Goal: Find specific page/section: Find specific page/section

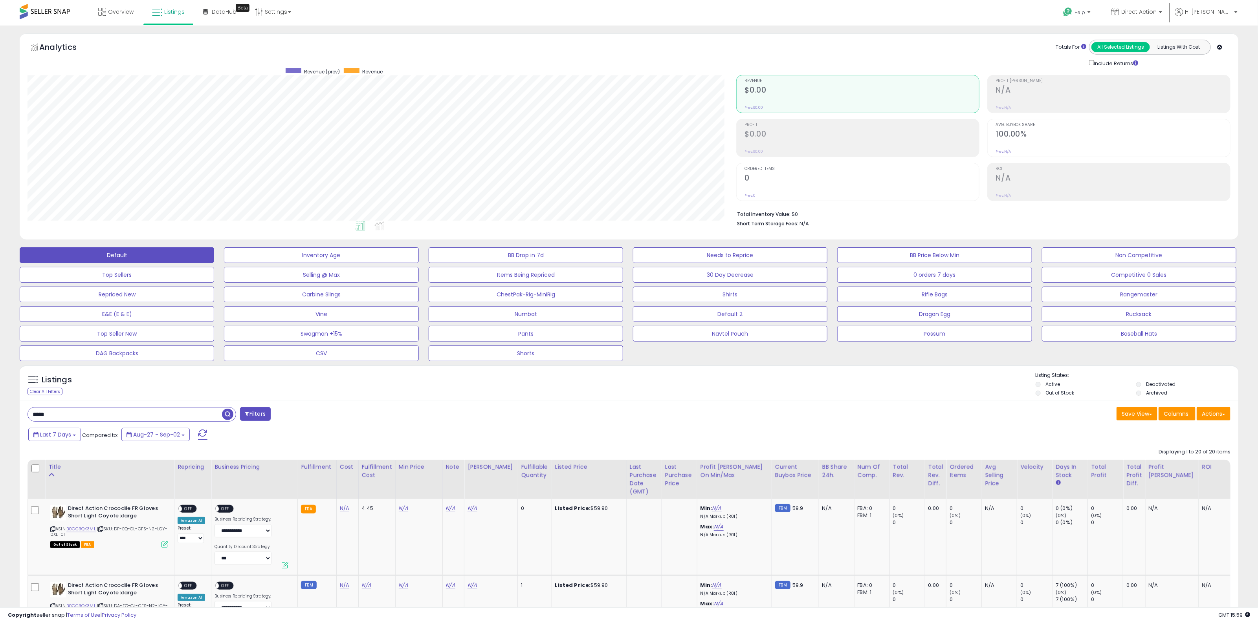
scroll to position [161, 708]
click at [169, 11] on span "Listings" at bounding box center [174, 12] width 20 height 8
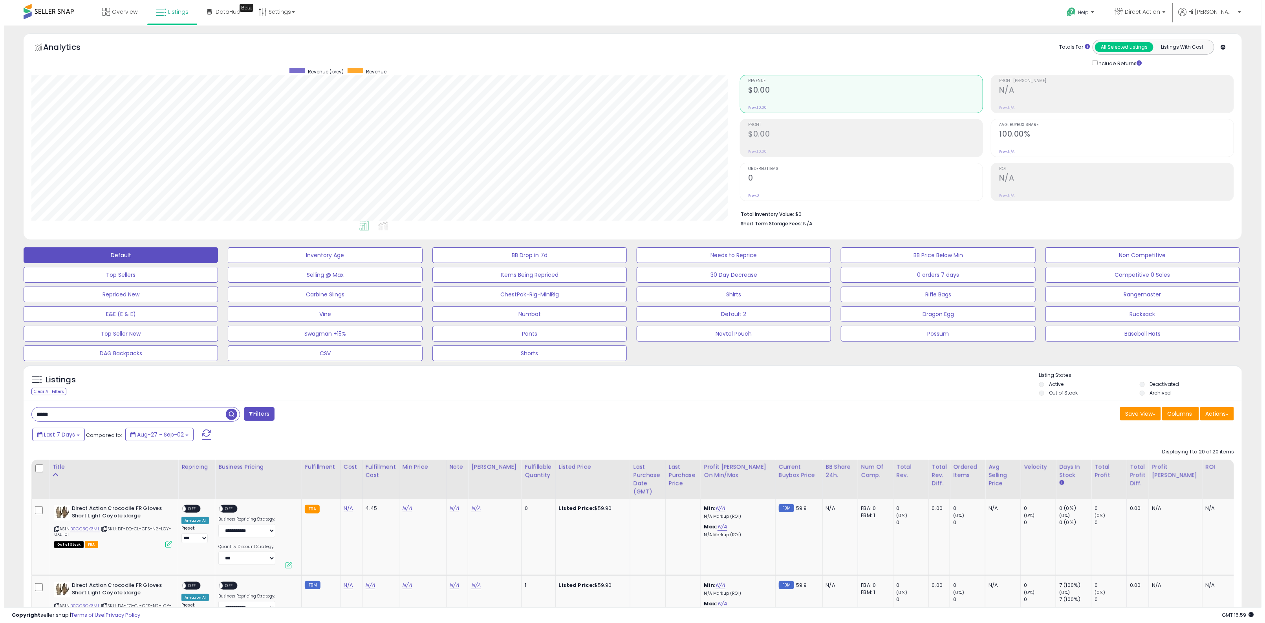
scroll to position [161, 708]
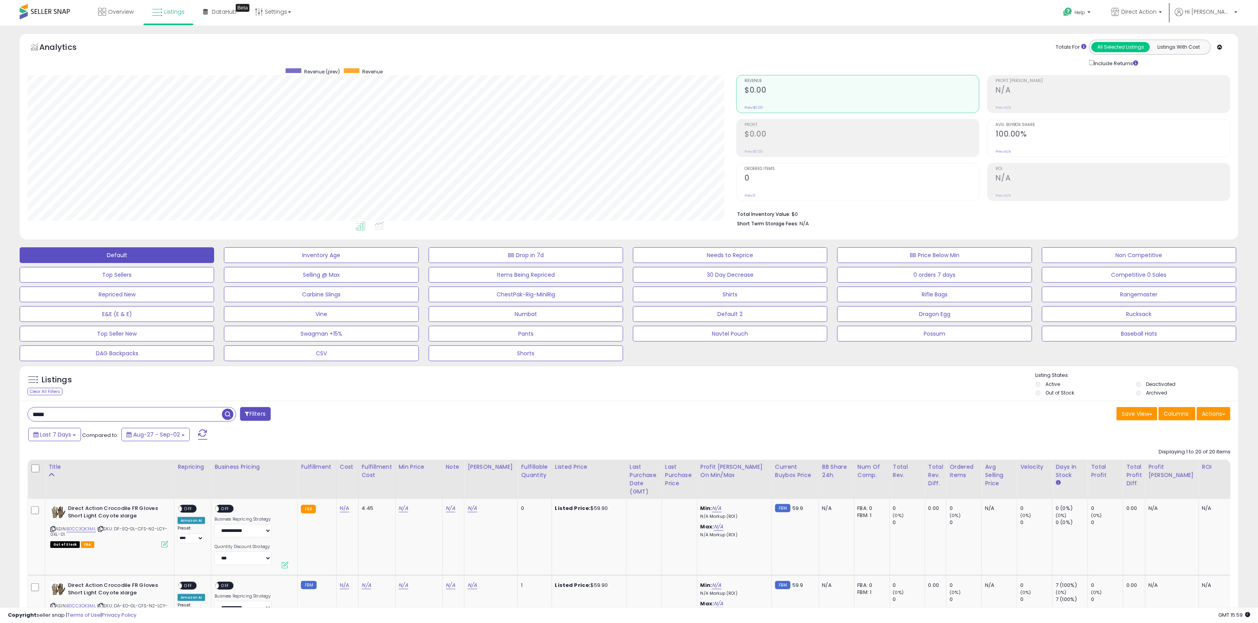
click at [627, 248] on div "BB Drop in 7d" at bounding box center [527, 255] width 204 height 16
click at [627, 246] on div "Default Inventory Age BB Drop in 7d Needs to Reprice BB Price Below Min Non Com…" at bounding box center [629, 303] width 1238 height 118
click at [628, 223] on ul at bounding box center [362, 227] width 725 height 14
drag, startPoint x: 95, startPoint y: 415, endPoint x: 9, endPoint y: 421, distance: 86.3
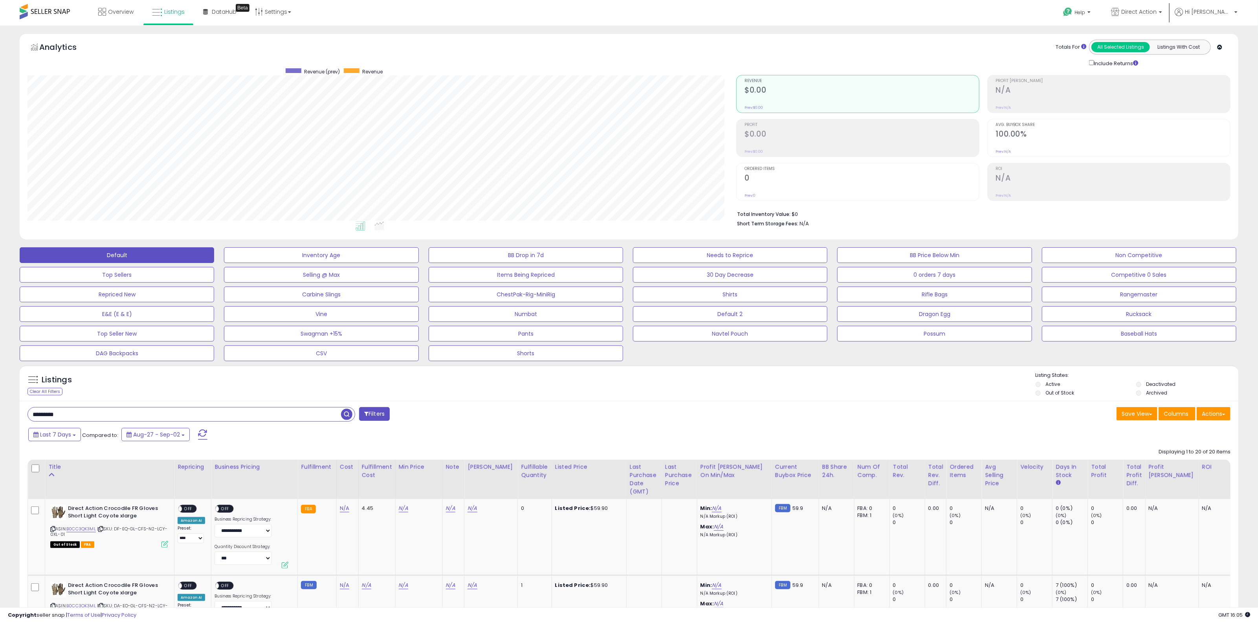
type input "*********"
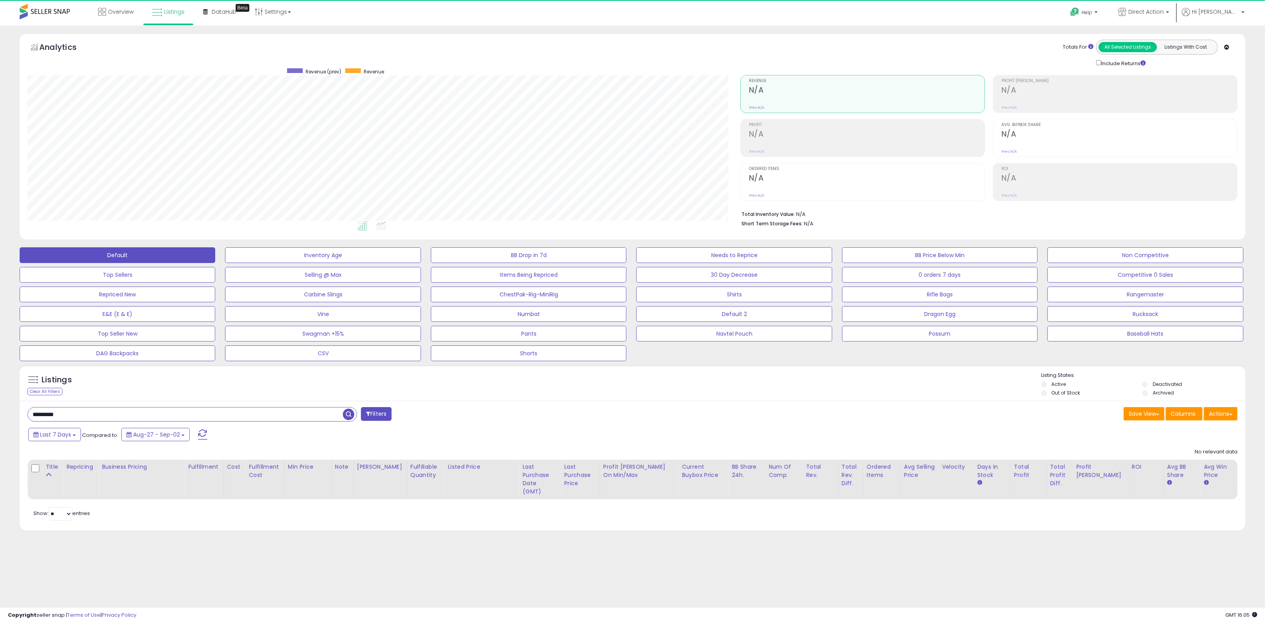
scroll to position [161, 713]
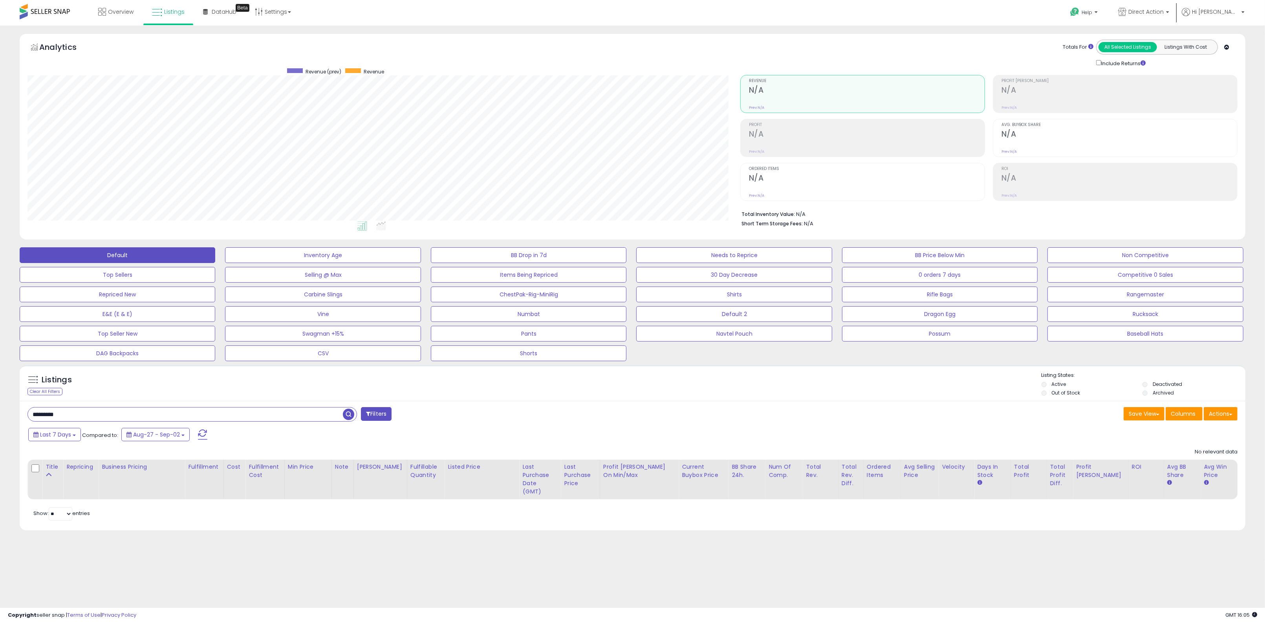
click at [350, 414] on span "button" at bounding box center [348, 414] width 11 height 11
click at [1164, 10] on span "Direct Action" at bounding box center [1146, 12] width 35 height 8
click at [1138, 59] on p "Helikon-Tex 6,194 listings" at bounding box center [1113, 56] width 116 height 16
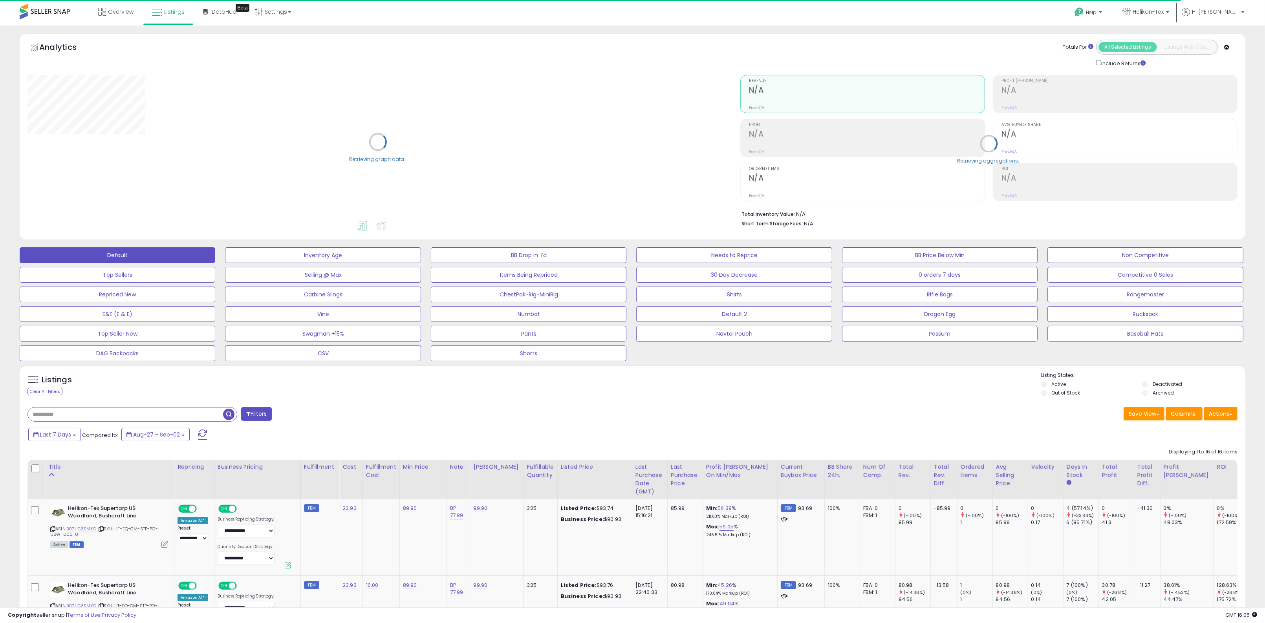
type input "*********"
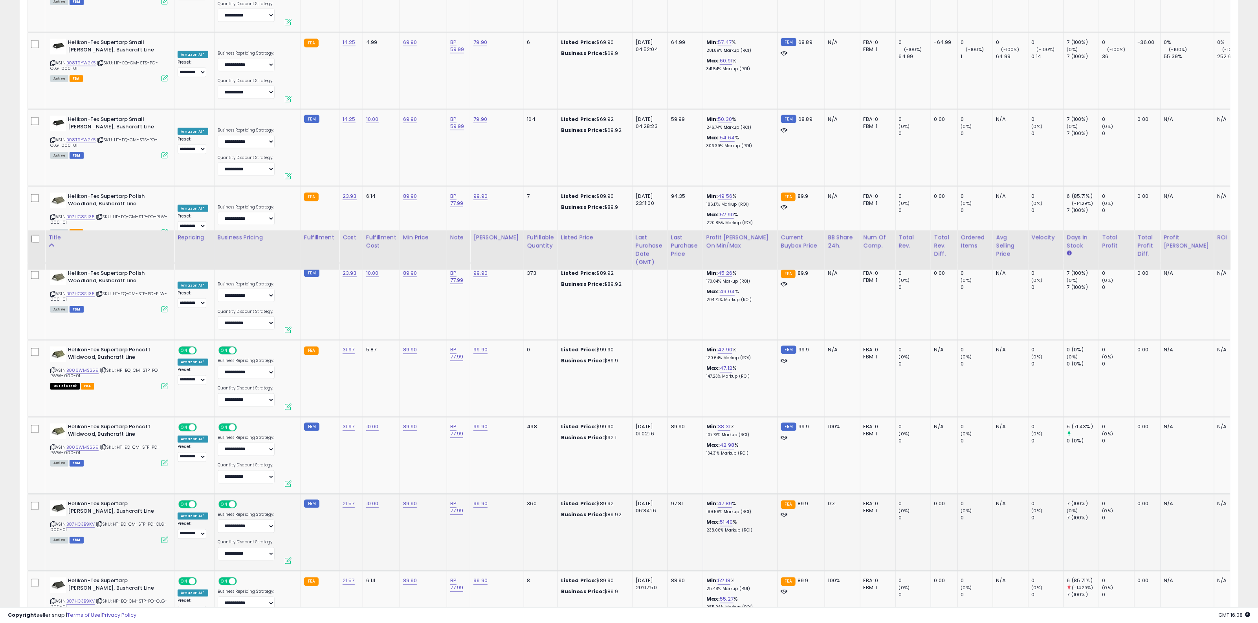
scroll to position [878, 0]
